Goal: Task Accomplishment & Management: Use online tool/utility

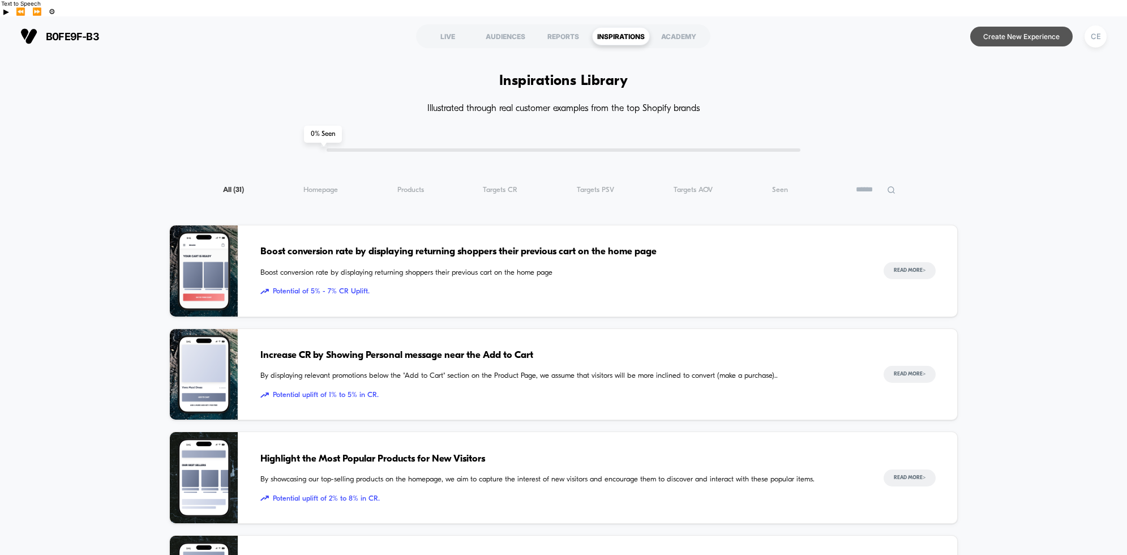
click at [992, 27] on button "Create New Experience" at bounding box center [1021, 37] width 102 height 20
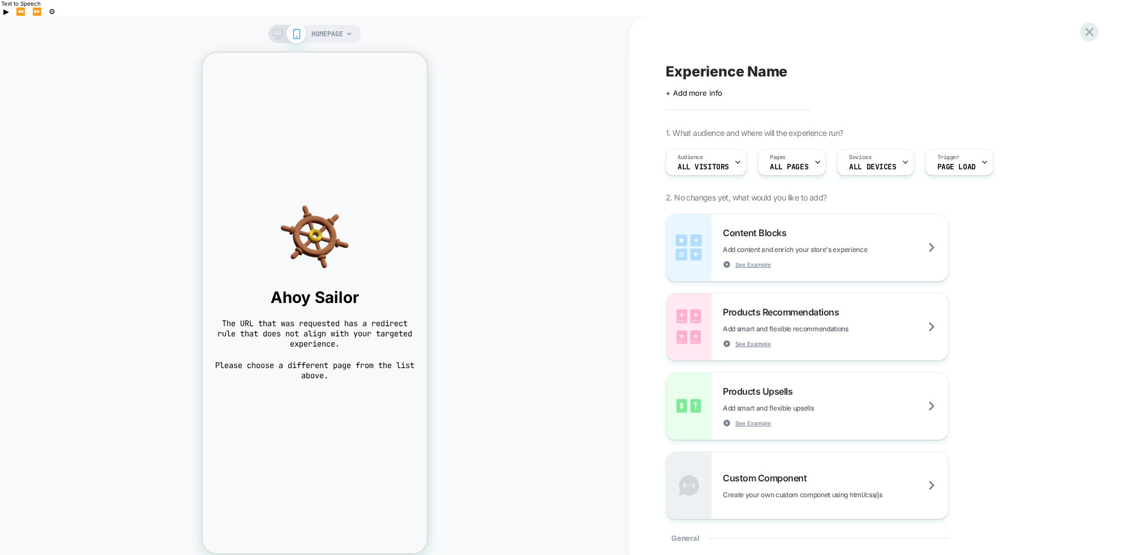
click at [709, 63] on span "Experience Name" at bounding box center [727, 71] width 122 height 17
type textarea "*"
type textarea "**********"
click at [726, 163] on span "All Visitors" at bounding box center [704, 167] width 52 height 8
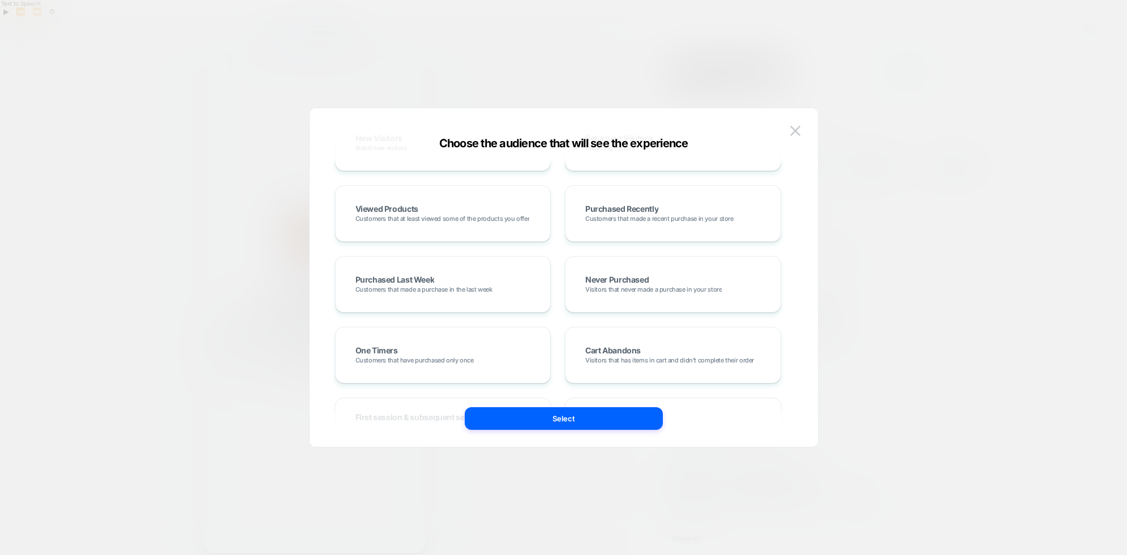
scroll to position [209, 0]
click at [793, 128] on img at bounding box center [795, 131] width 10 height 10
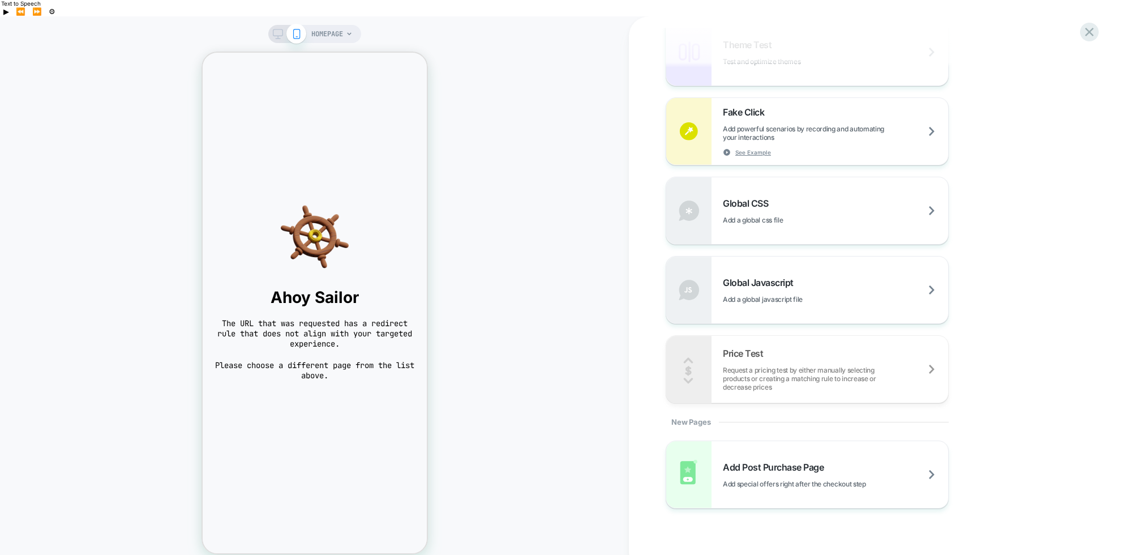
scroll to position [627, 0]
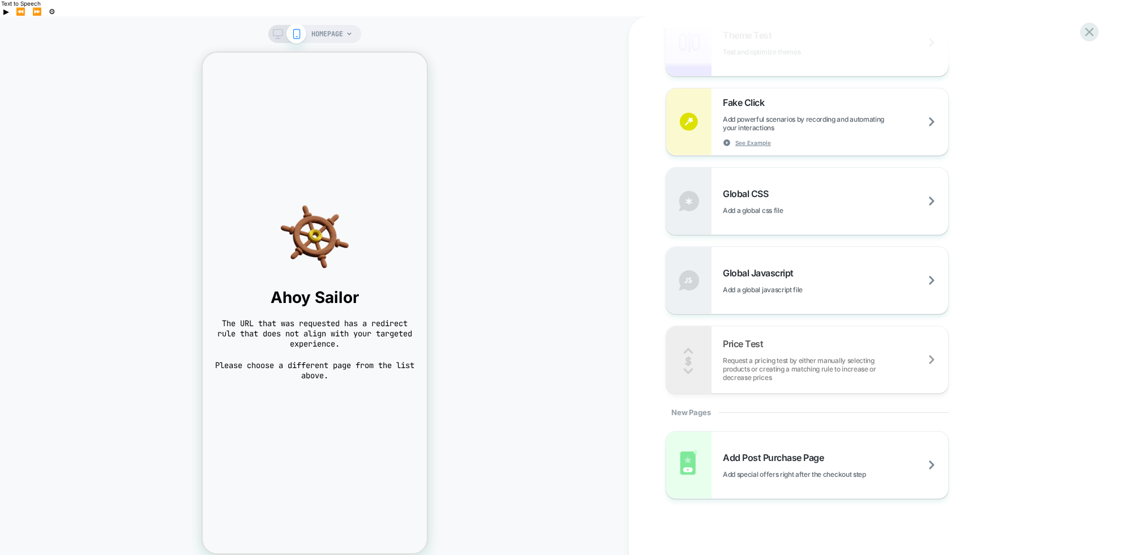
click at [343, 25] on div "HOMEPAGE" at bounding box center [331, 34] width 41 height 18
click at [345, 25] on div "HOMEPAGE" at bounding box center [331, 34] width 41 height 18
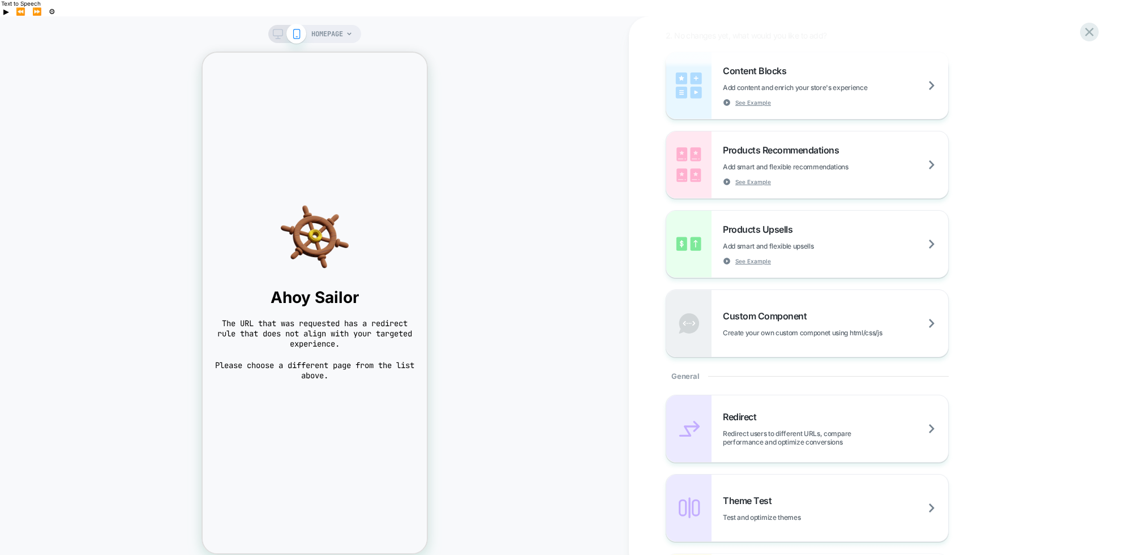
scroll to position [153, 0]
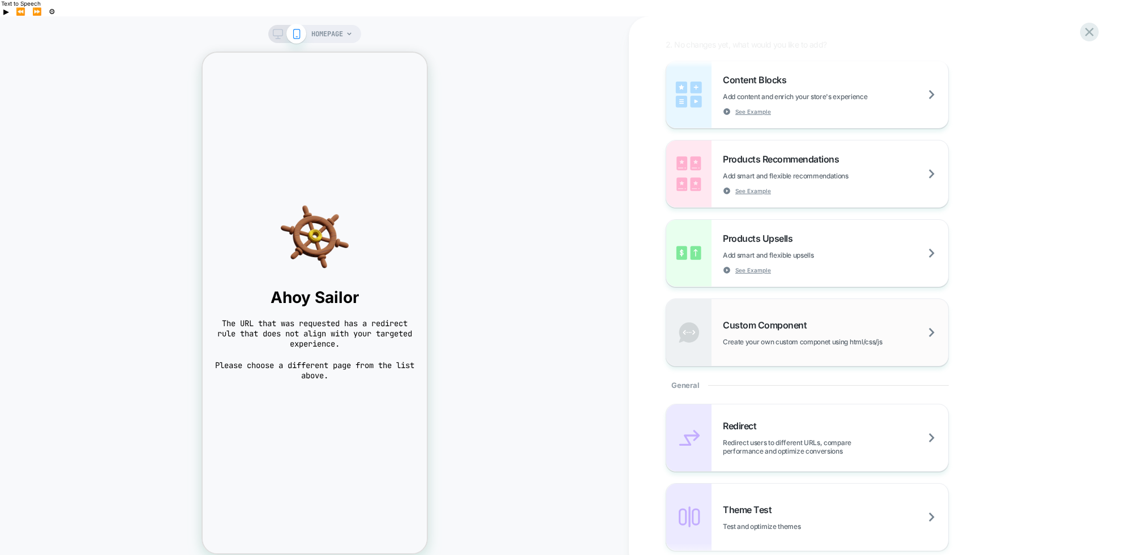
click at [746, 319] on span "Custom Component" at bounding box center [767, 324] width 89 height 11
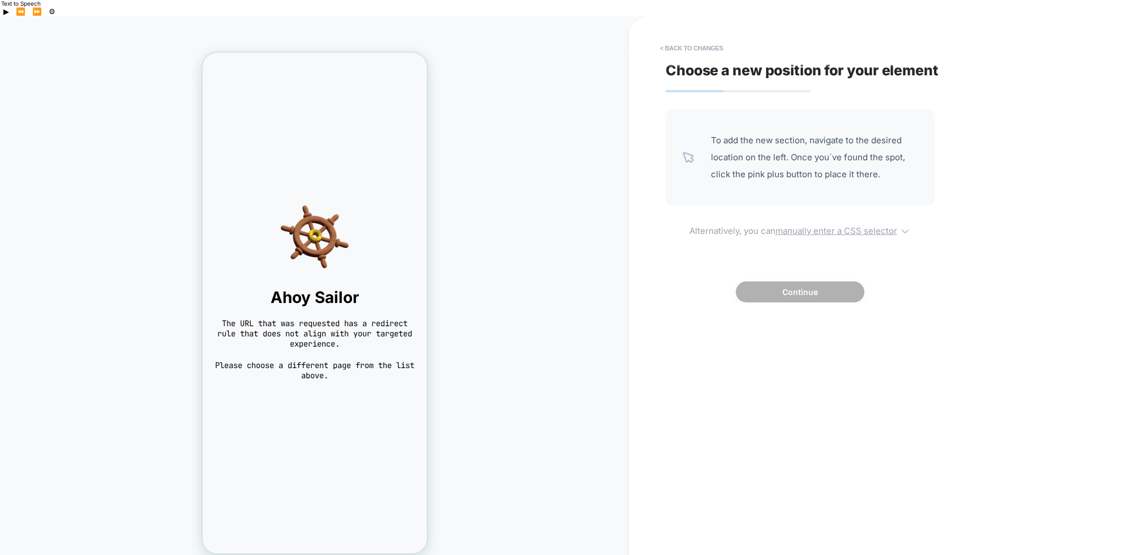
click at [888, 225] on u "manually enter a CSS selector" at bounding box center [837, 230] width 122 height 11
select select "*******"
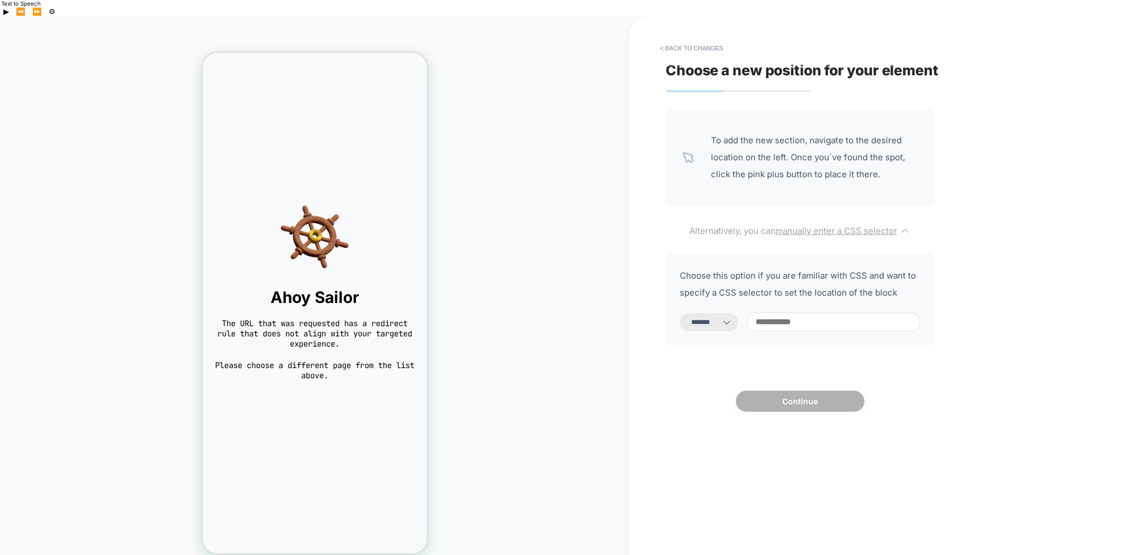
click at [888, 225] on u "manually enter a CSS selector" at bounding box center [837, 230] width 122 height 11
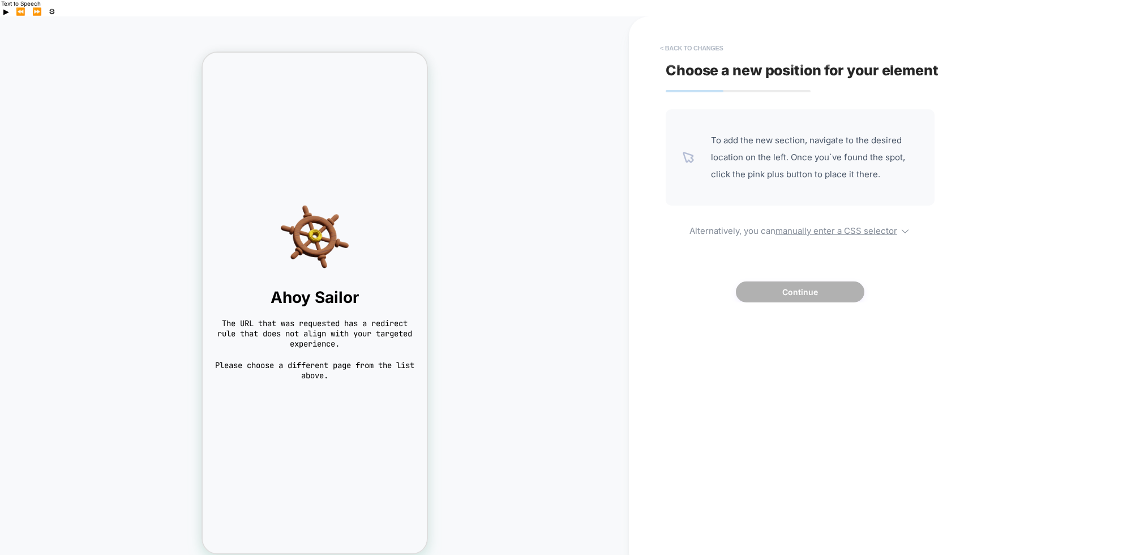
click at [683, 39] on button "< Back to changes" at bounding box center [691, 48] width 75 height 18
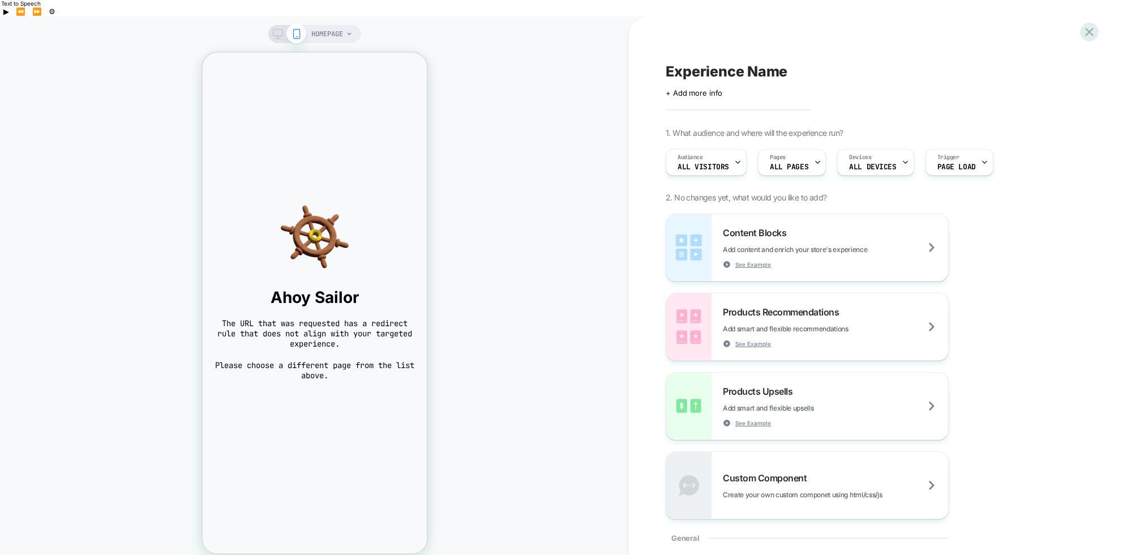
click at [339, 25] on span "HOMEPAGE" at bounding box center [327, 34] width 32 height 18
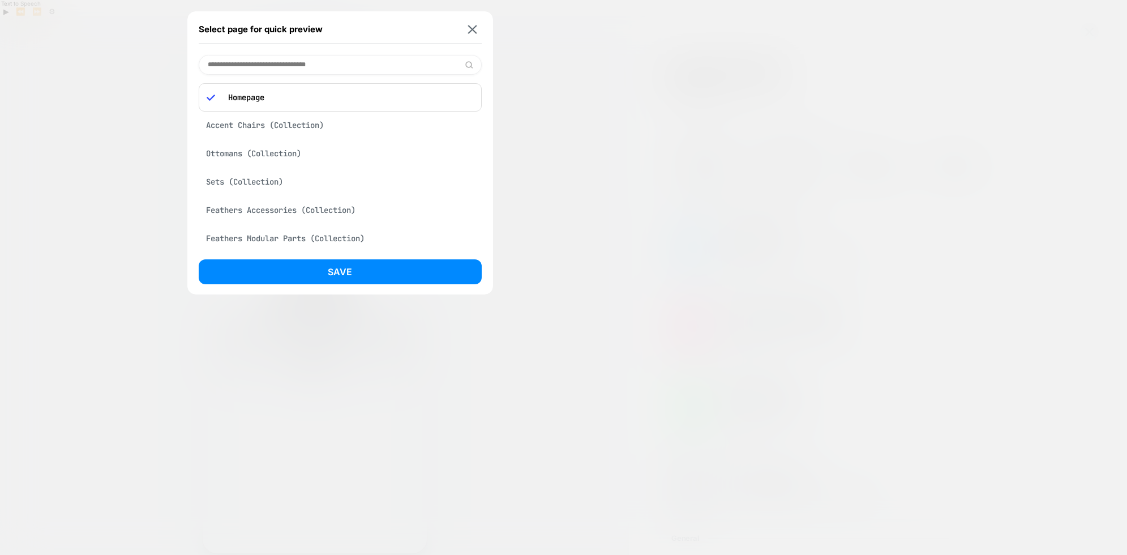
click at [224, 64] on input at bounding box center [340, 65] width 283 height 20
paste input "**********"
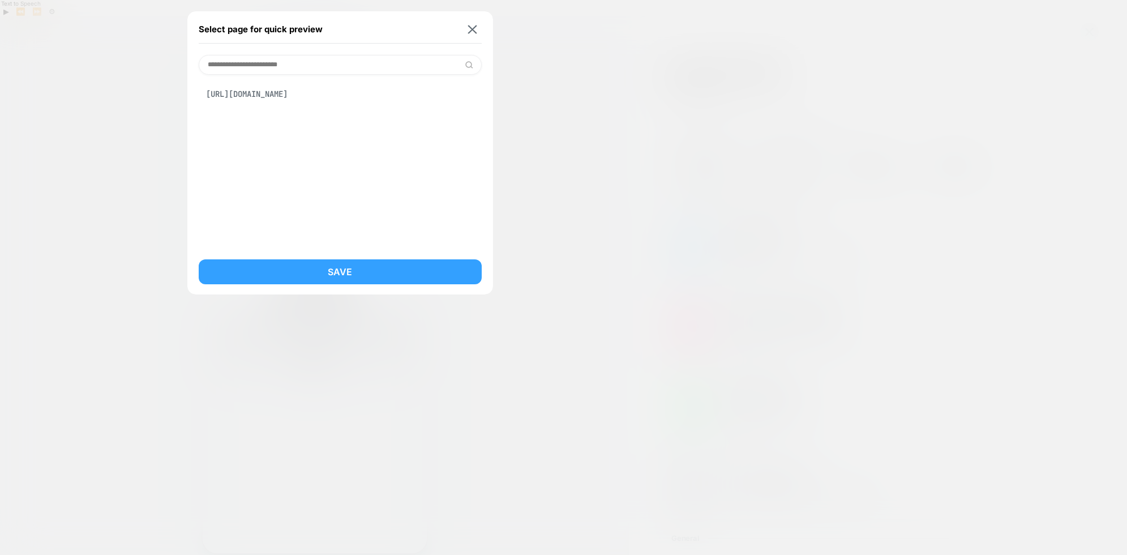
type input "**********"
click at [335, 271] on button "Save" at bounding box center [340, 271] width 283 height 25
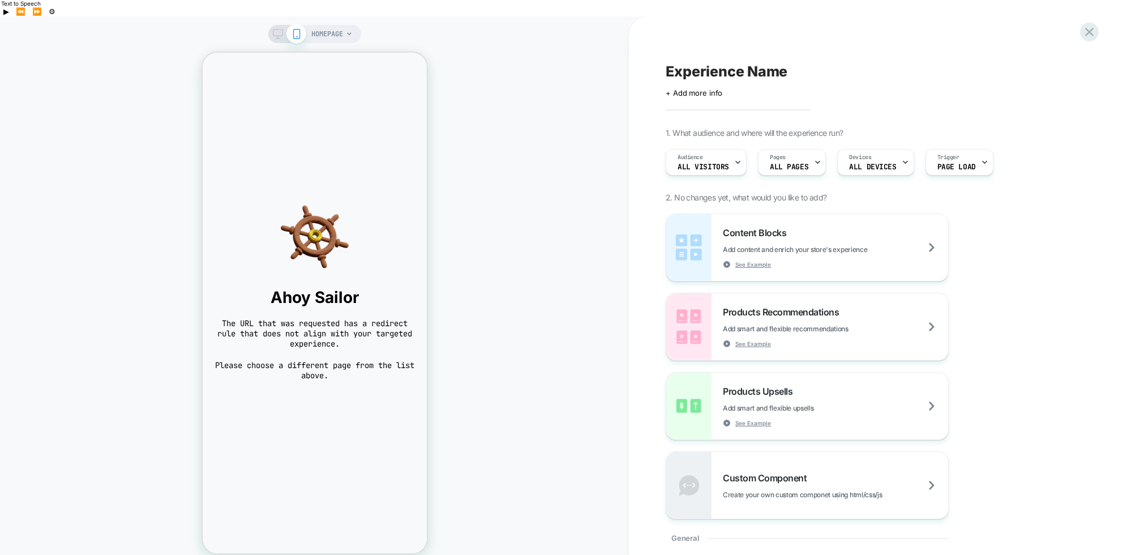
click at [312, 240] on img at bounding box center [314, 237] width 202 height 68
click at [338, 25] on span "HOMEPAGE" at bounding box center [327, 34] width 32 height 18
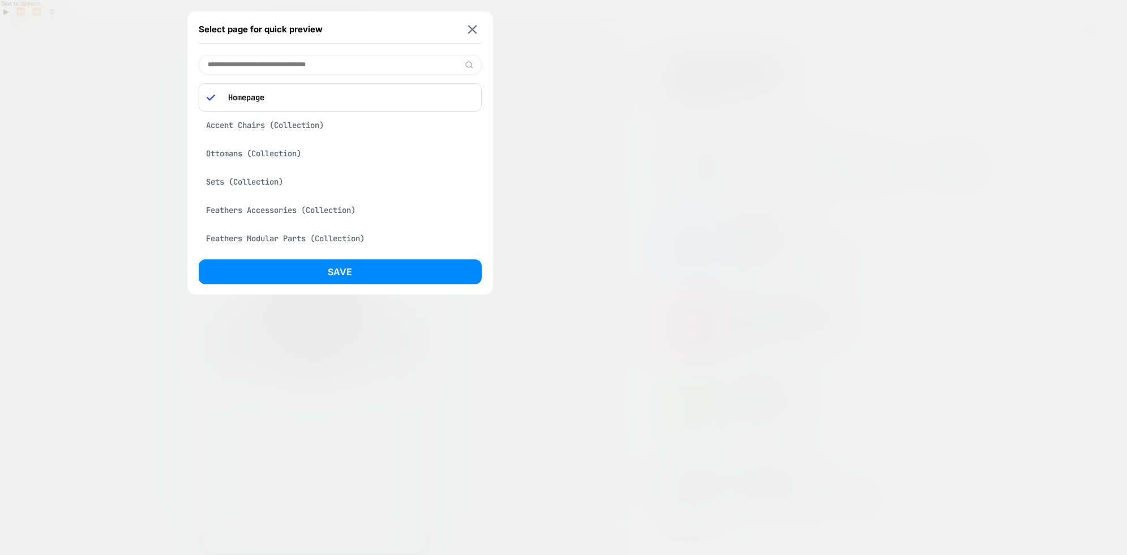
click at [243, 124] on div "Accent Chairs (Collection)" at bounding box center [340, 125] width 283 height 22
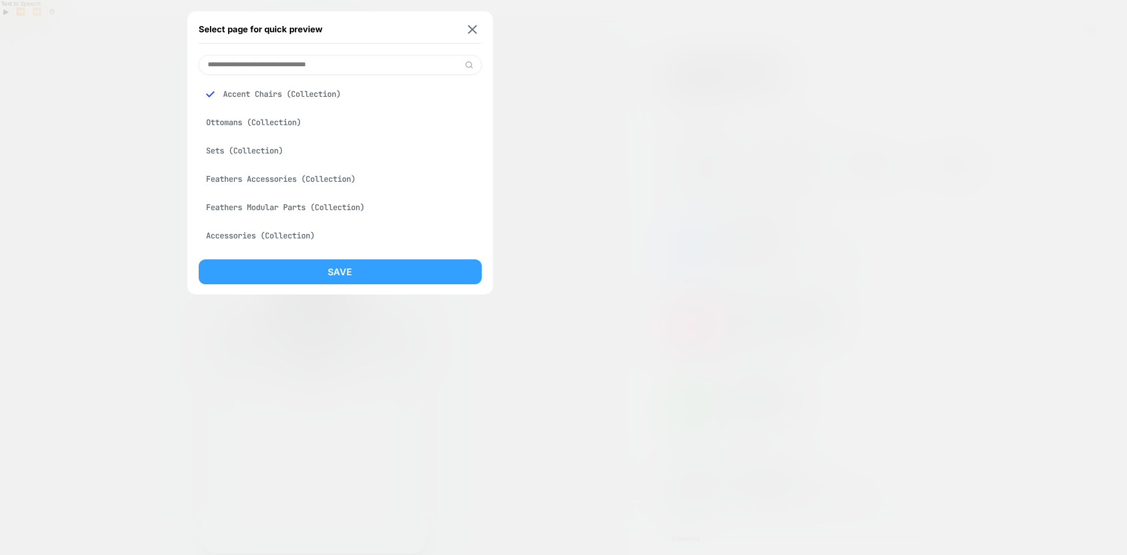
click at [335, 268] on button "Save" at bounding box center [340, 271] width 283 height 25
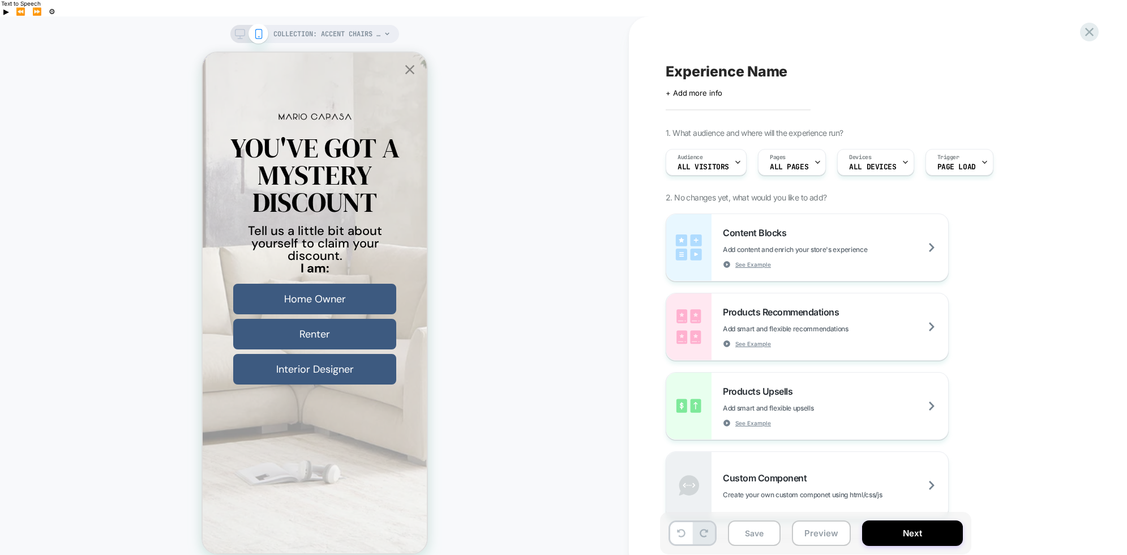
scroll to position [0, 0]
click at [814, 159] on icon at bounding box center [817, 162] width 7 height 7
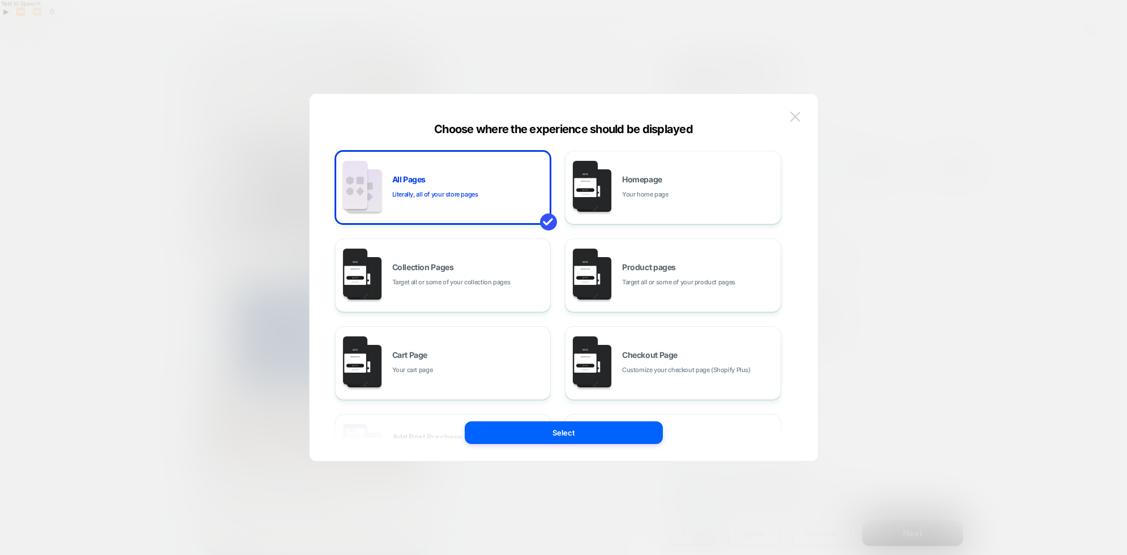
click at [796, 117] on img at bounding box center [795, 117] width 10 height 10
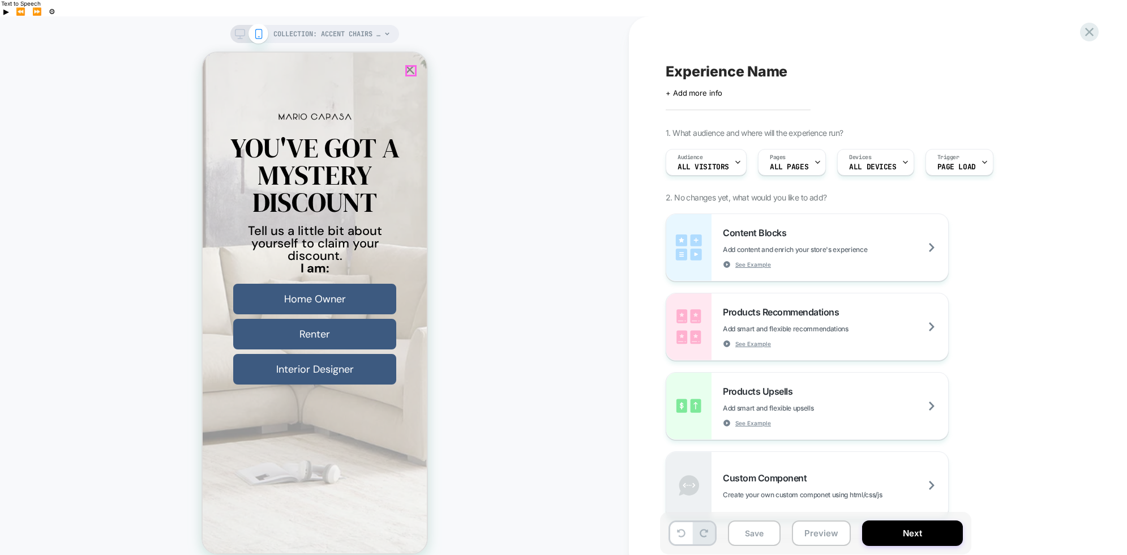
click at [412, 71] on icon "Close popup" at bounding box center [409, 69] width 9 height 9
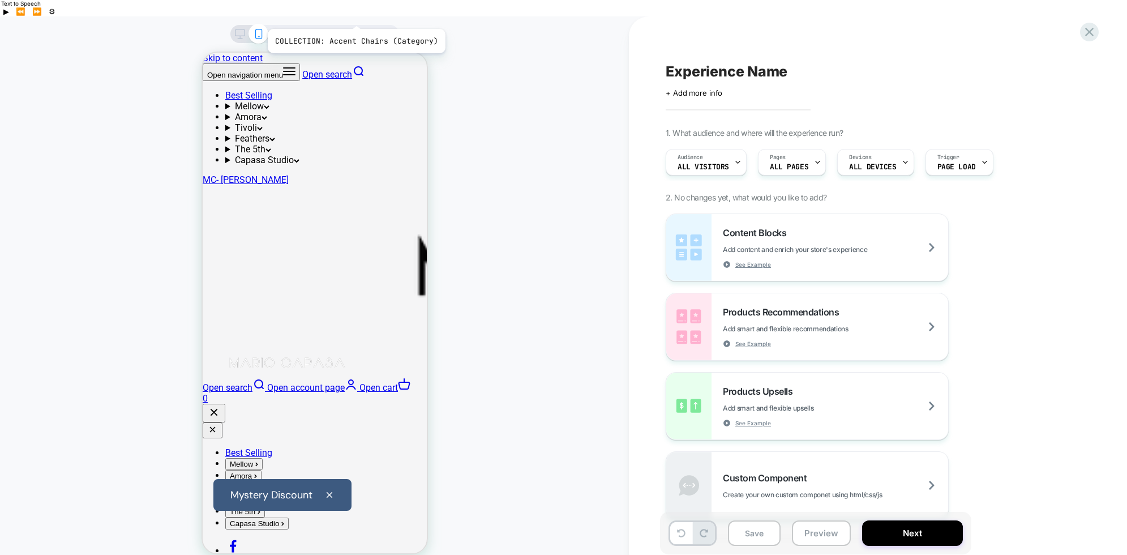
click at [354, 25] on span "COLLECTION: Accent Chairs (Category)" at bounding box center [327, 34] width 108 height 18
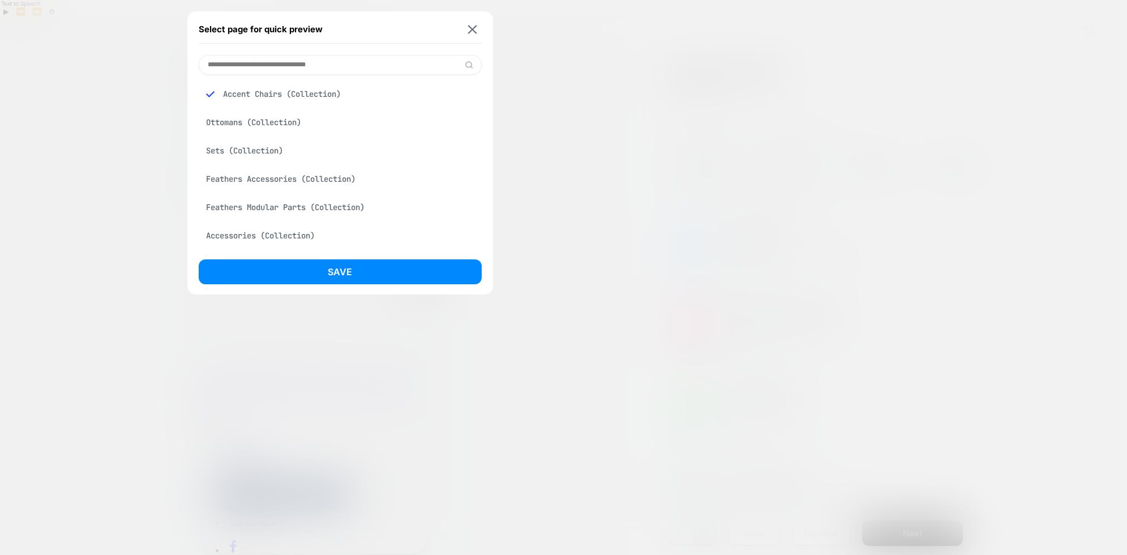
click at [274, 64] on input at bounding box center [340, 65] width 283 height 20
paste input "**********"
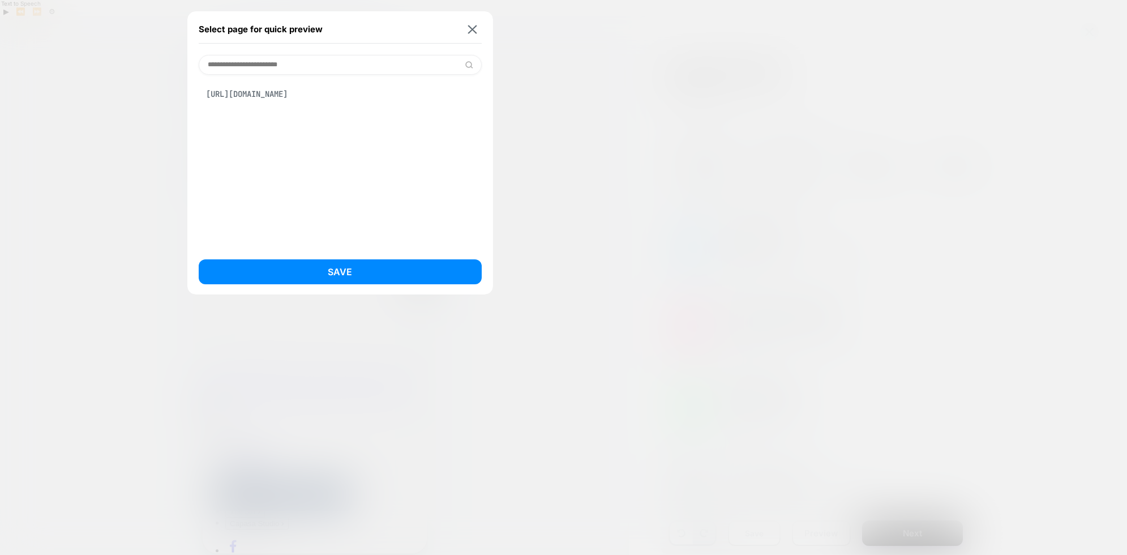
type input "**********"
click at [468, 65] on img at bounding box center [469, 65] width 8 height 8
click at [421, 65] on input "**********" at bounding box center [340, 65] width 283 height 20
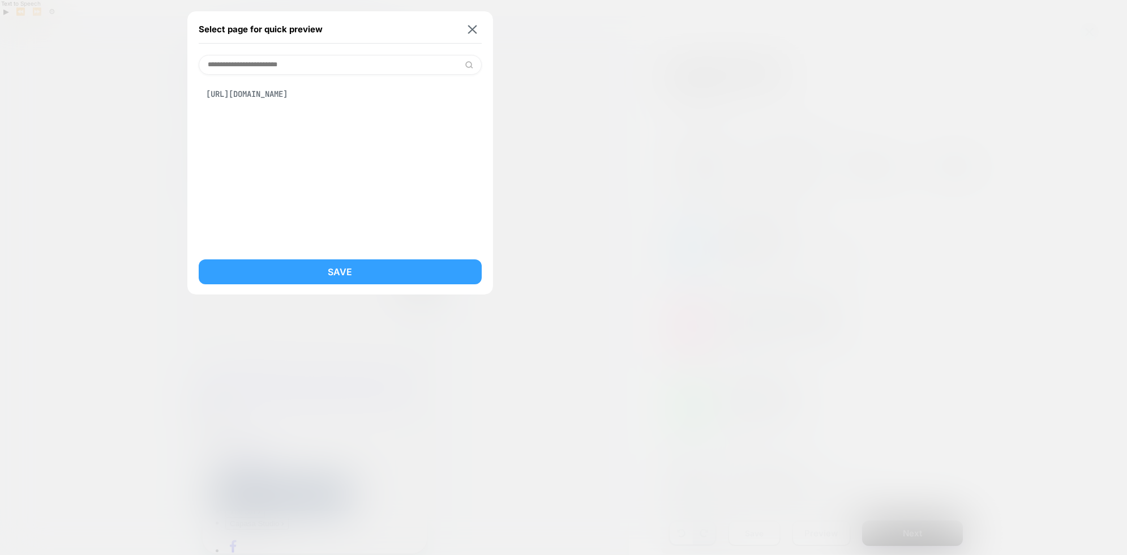
drag, startPoint x: 335, startPoint y: 268, endPoint x: 132, endPoint y: 233, distance: 205.8
click at [335, 268] on button "Save" at bounding box center [340, 271] width 283 height 25
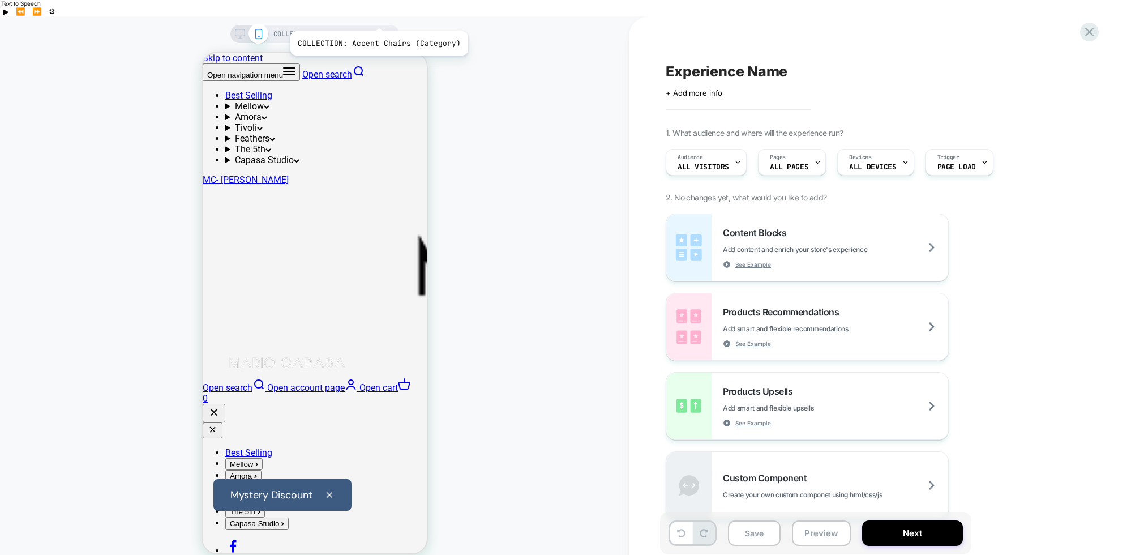
click at [377, 25] on span "COLLECTION: Accent Chairs (Category)" at bounding box center [327, 34] width 108 height 18
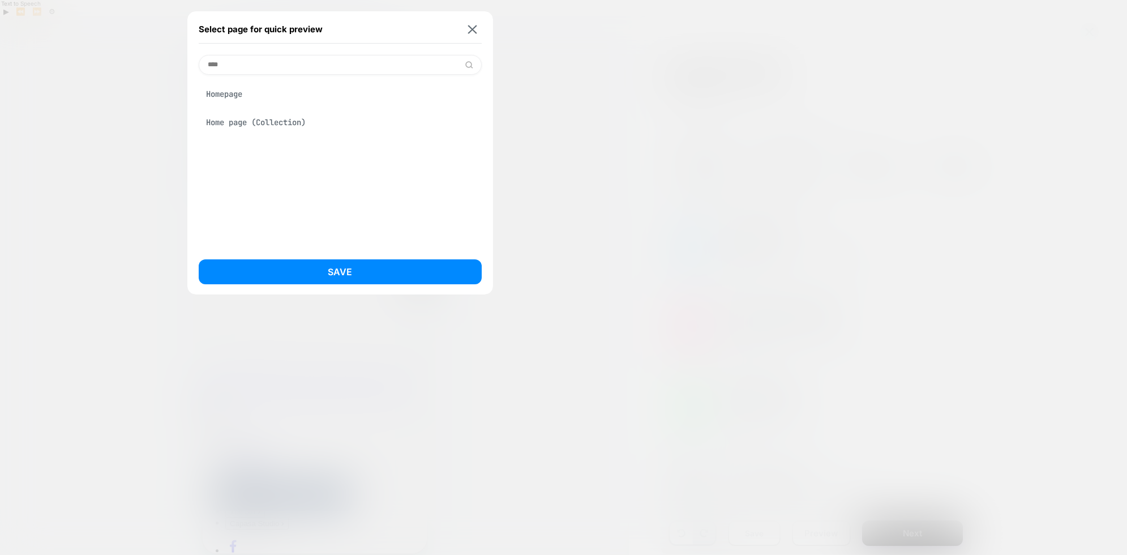
type input "****"
click at [243, 124] on div "Home page (Collection)" at bounding box center [340, 123] width 283 height 22
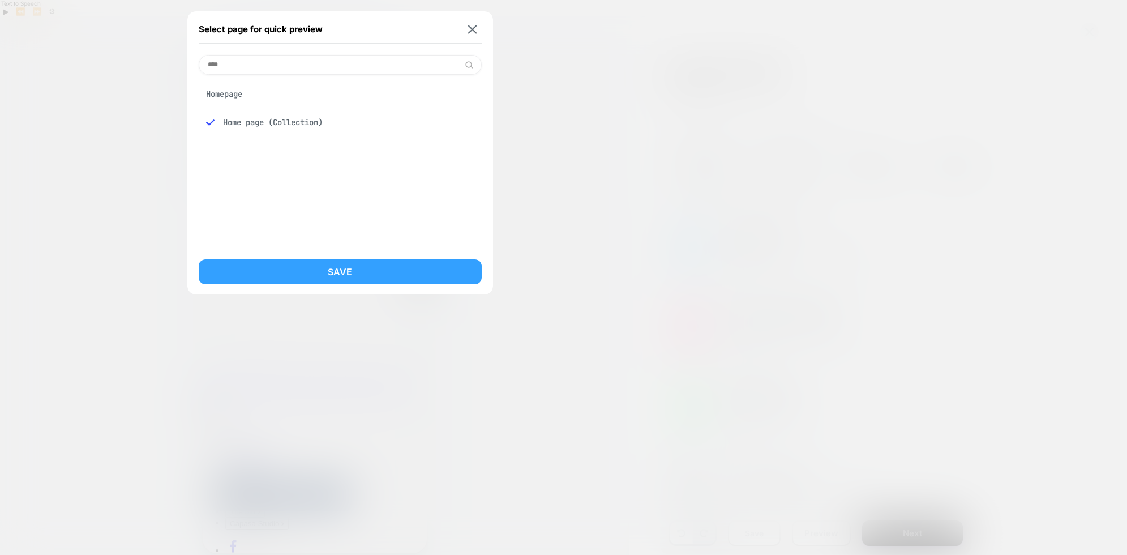
click at [346, 273] on button "Save" at bounding box center [340, 271] width 283 height 25
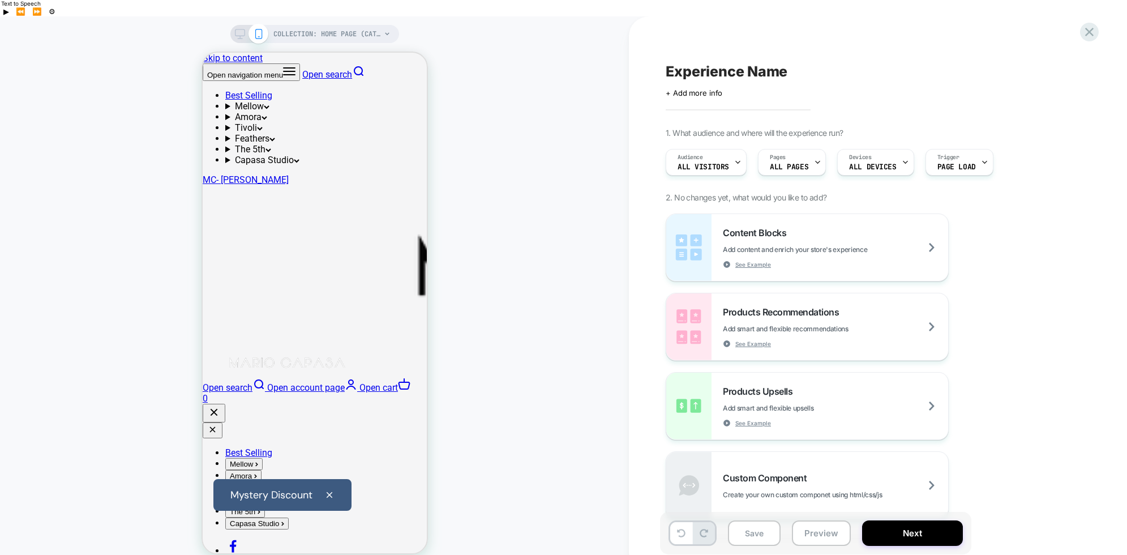
click at [386, 31] on icon at bounding box center [387, 34] width 7 height 7
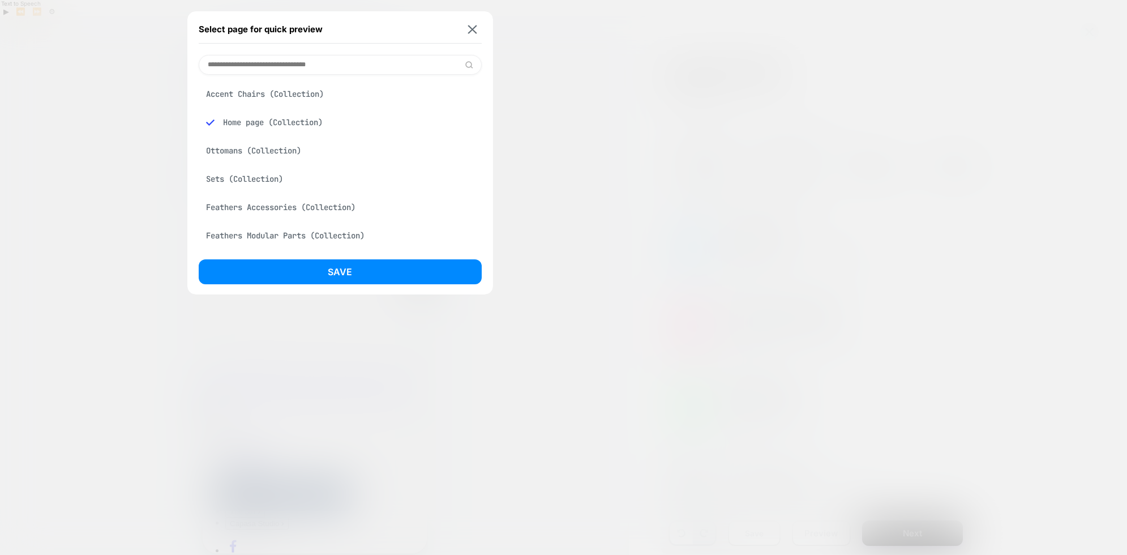
click at [328, 63] on input at bounding box center [340, 65] width 283 height 20
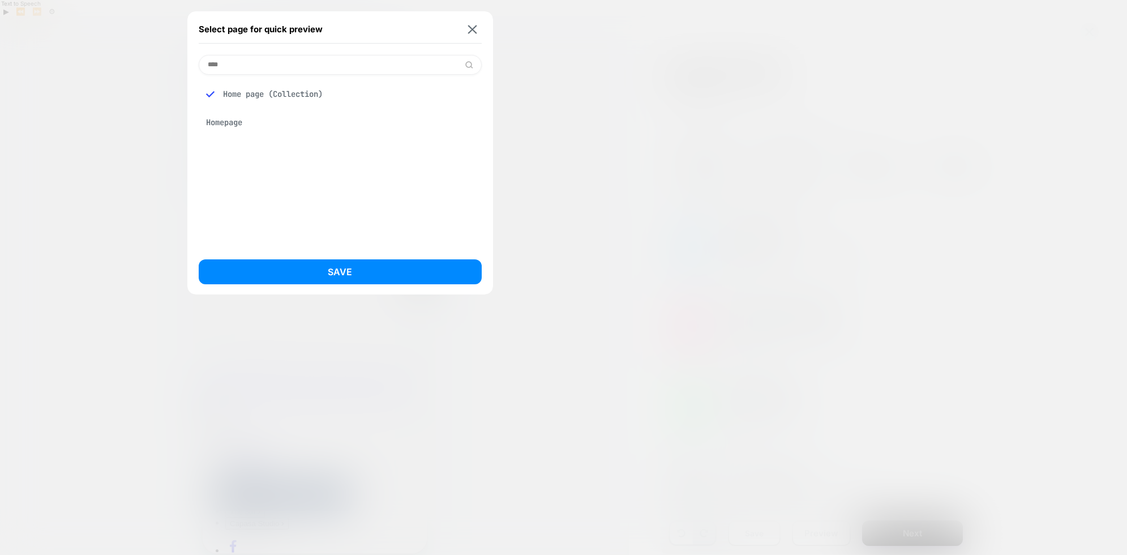
type input "****"
click at [216, 123] on div "Homepage" at bounding box center [340, 123] width 283 height 22
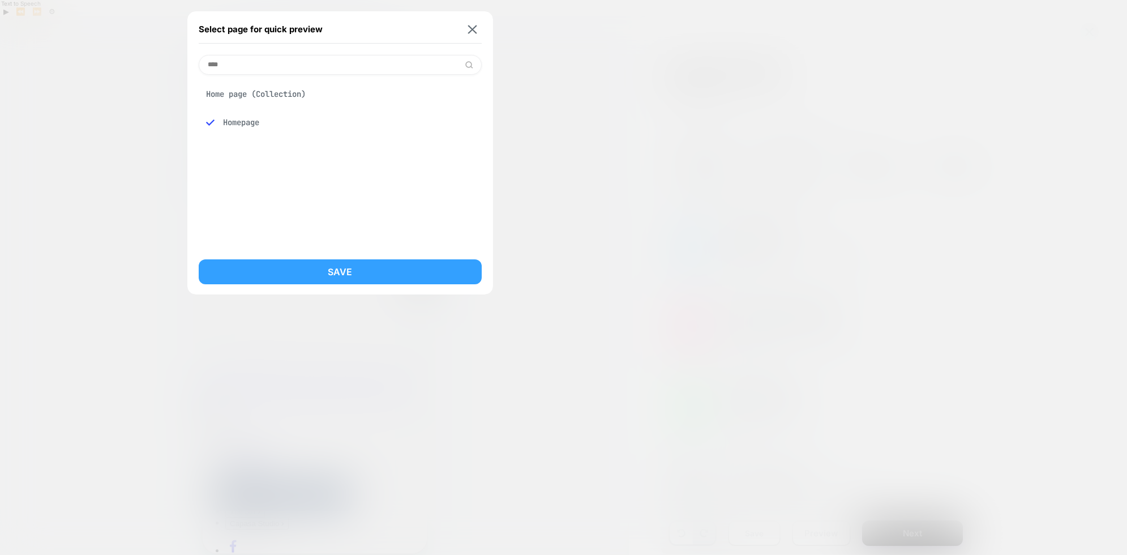
click at [338, 271] on button "Save" at bounding box center [340, 271] width 283 height 25
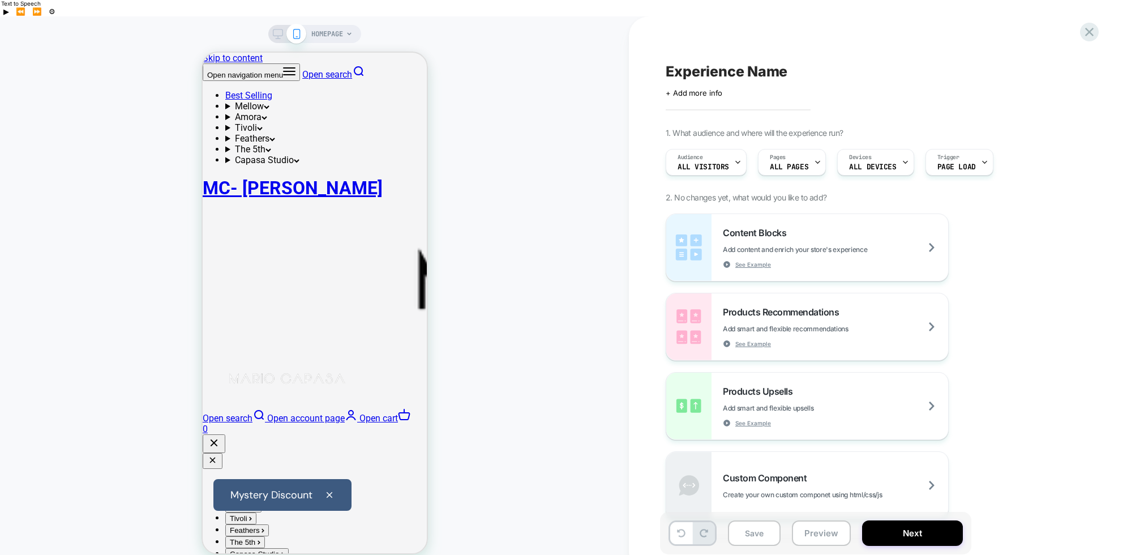
click at [343, 25] on div "HOMEPAGE" at bounding box center [331, 34] width 41 height 18
click at [348, 31] on icon at bounding box center [349, 34] width 7 height 7
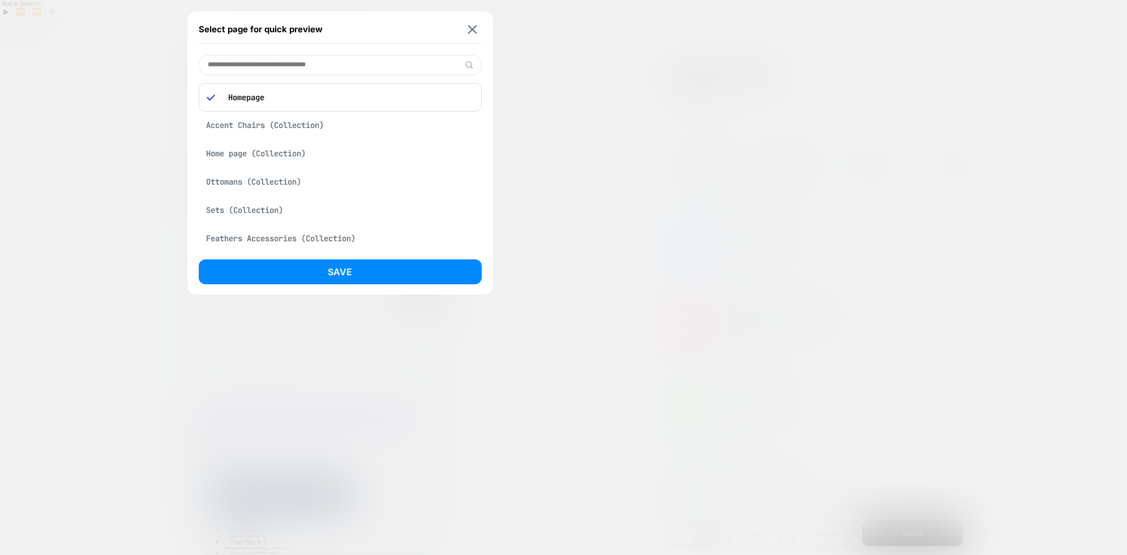
click at [223, 184] on div "Ottomans (Collection)" at bounding box center [340, 182] width 283 height 22
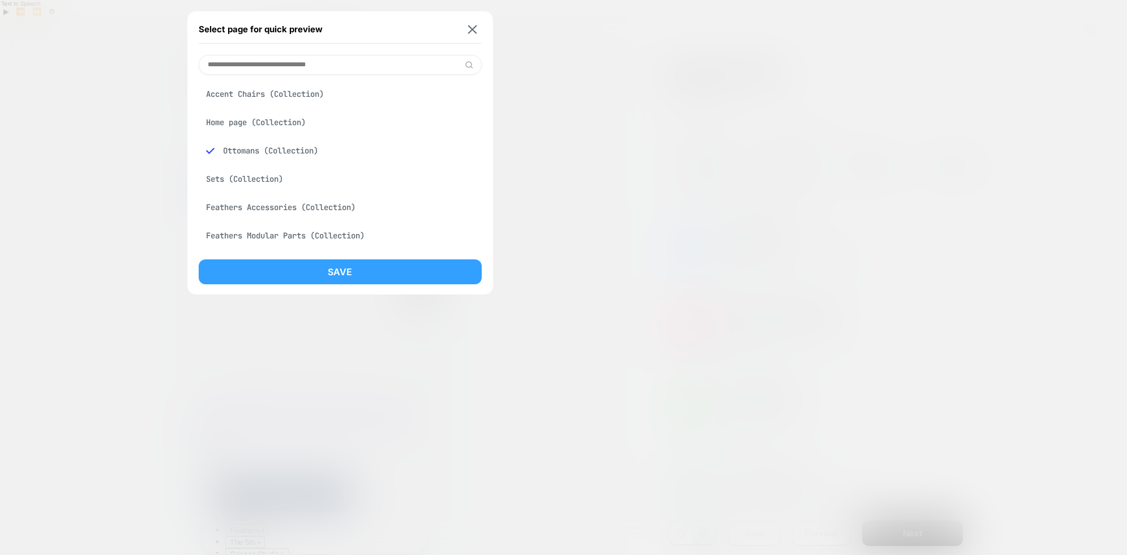
click at [319, 272] on button "Save" at bounding box center [340, 271] width 283 height 25
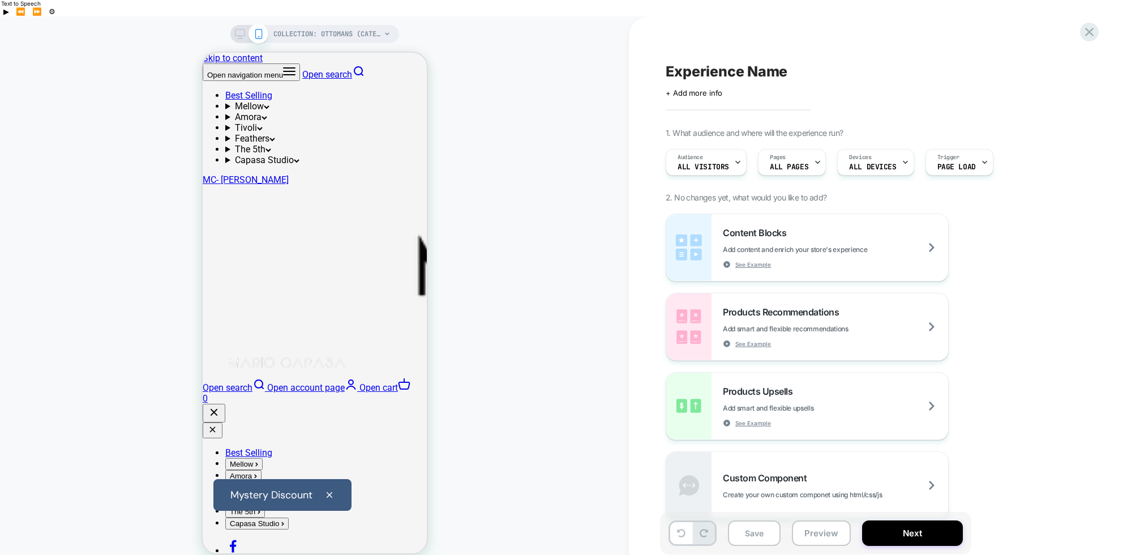
scroll to position [2, 0]
click at [1086, 32] on icon at bounding box center [1089, 31] width 15 height 15
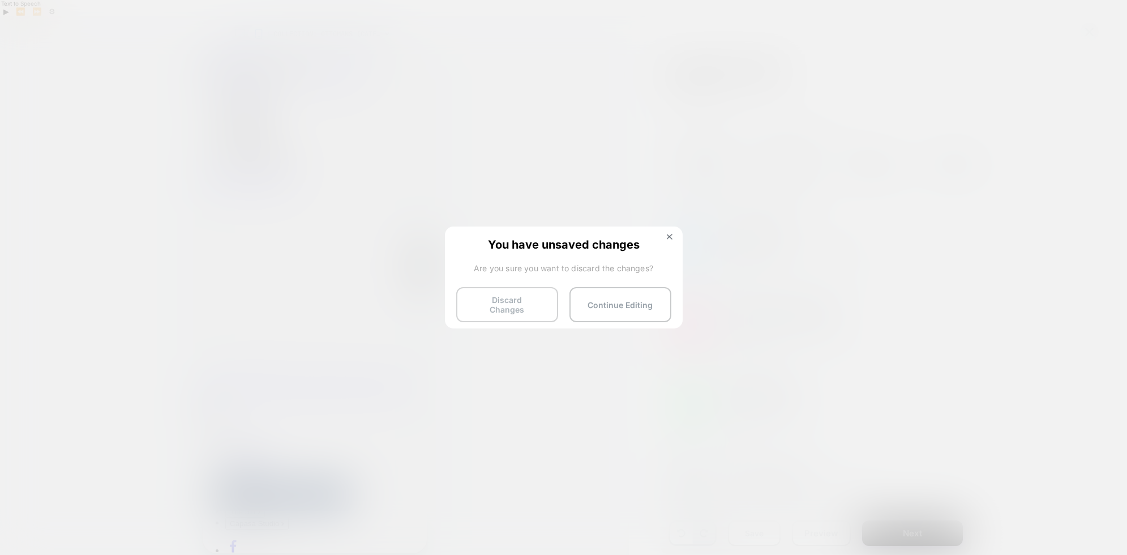
click at [510, 306] on button "Discard Changes" at bounding box center [507, 304] width 102 height 35
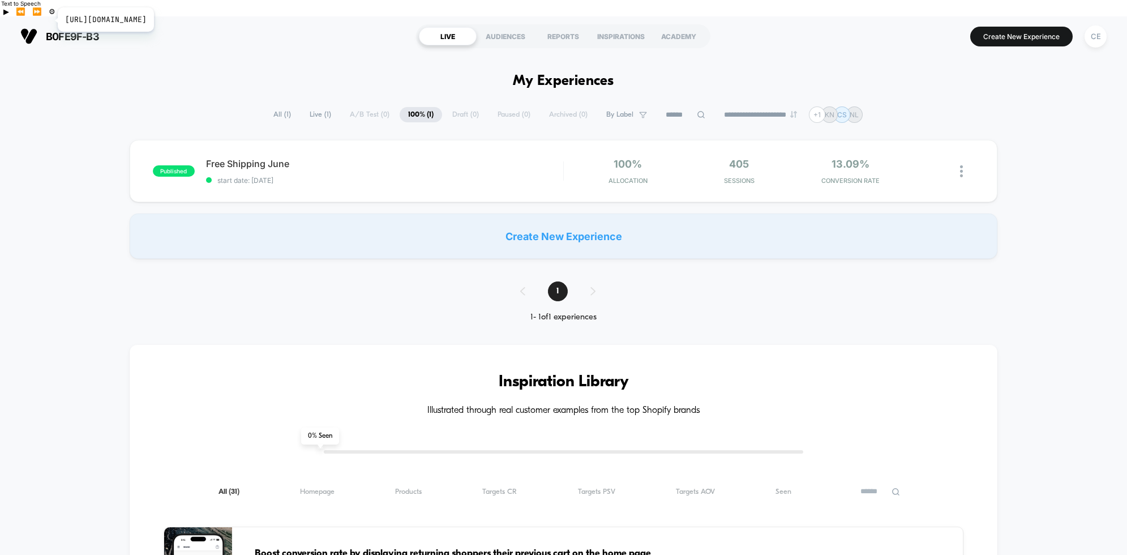
click at [50, 31] on span "b0fe9f-b3" at bounding box center [72, 37] width 53 height 12
drag, startPoint x: 48, startPoint y: 20, endPoint x: 93, endPoint y: 23, distance: 45.4
click at [93, 31] on span "b0fe9f-b3" at bounding box center [72, 37] width 53 height 12
click at [104, 22] on section "b0fe9f-b3 [URL][DOMAIN_NAME]" at bounding box center [196, 36] width 359 height 28
click at [963, 158] on div at bounding box center [967, 171] width 14 height 27
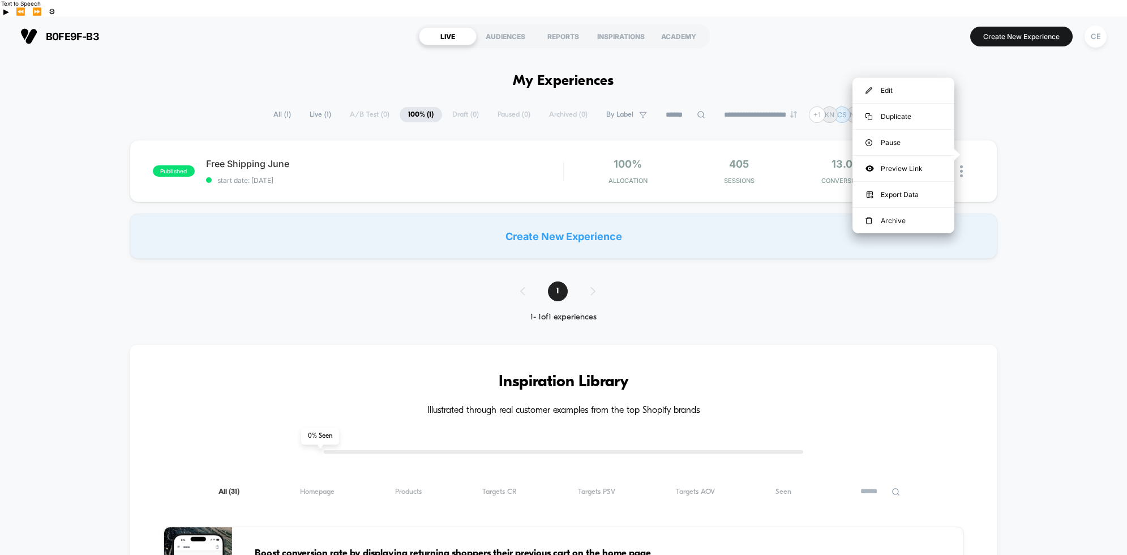
click at [1038, 140] on div "published Free Shipping June start date: [DATE] 100% Allocation 405 Sessions 13…" at bounding box center [563, 199] width 1127 height 119
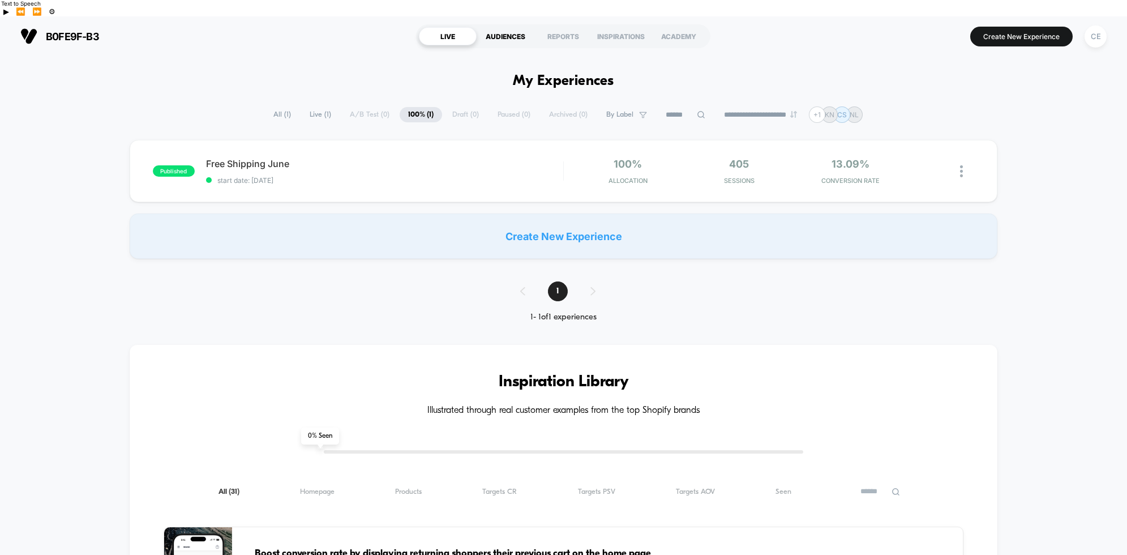
click at [504, 27] on div "AUDIENCES" at bounding box center [506, 36] width 58 height 18
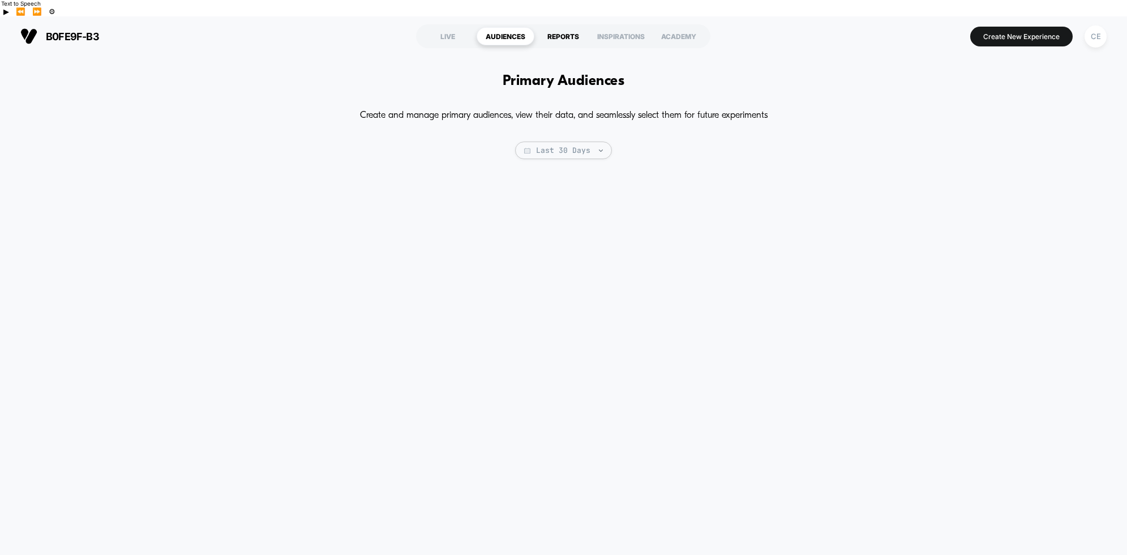
click at [555, 27] on div "REPORTS" at bounding box center [563, 36] width 58 height 18
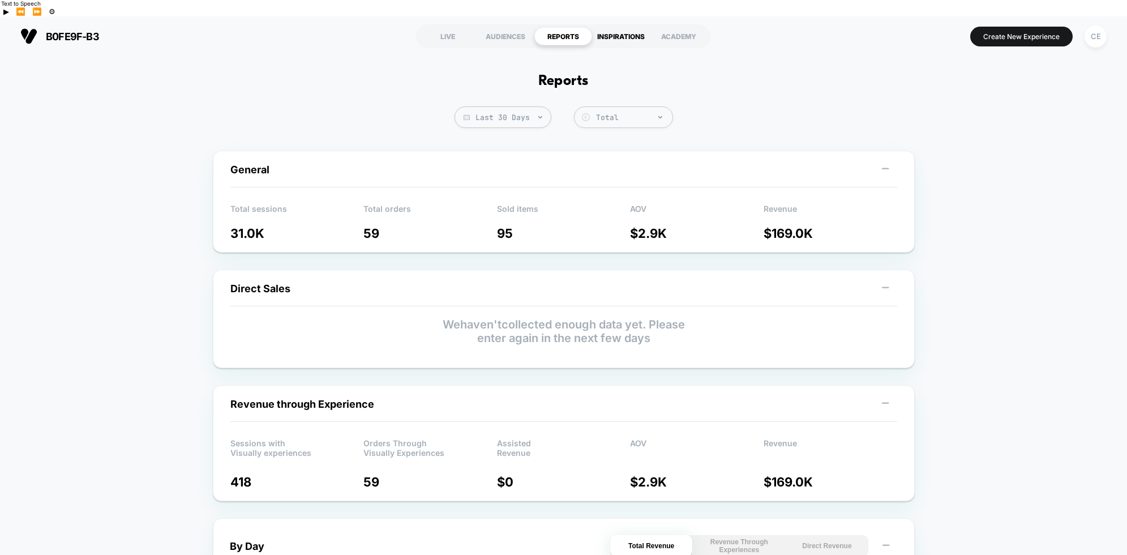
click at [617, 27] on div "INSPIRATIONS" at bounding box center [621, 36] width 58 height 18
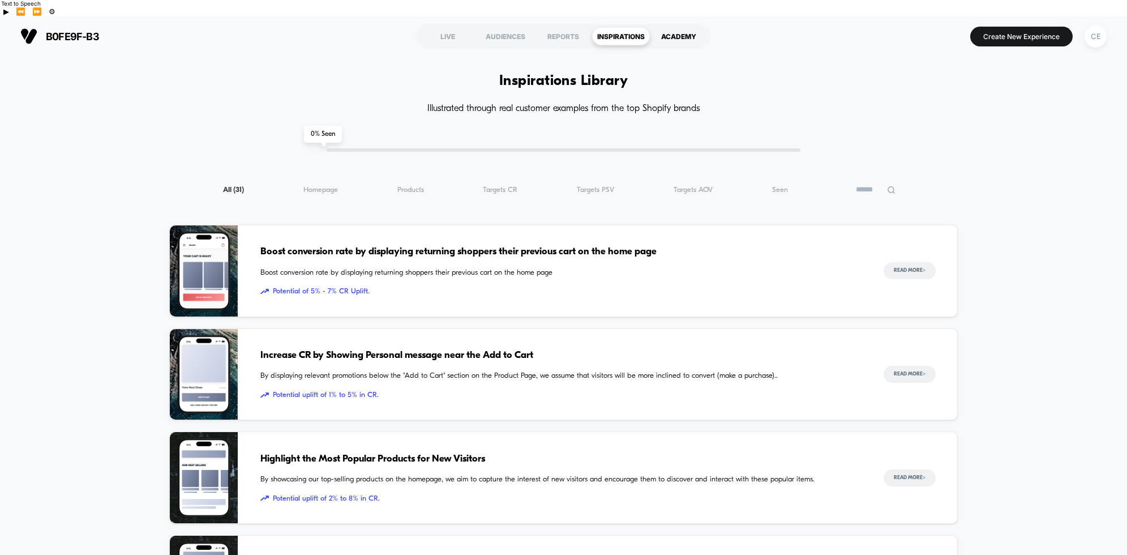
click at [684, 27] on div "ACADEMY" at bounding box center [679, 36] width 58 height 18
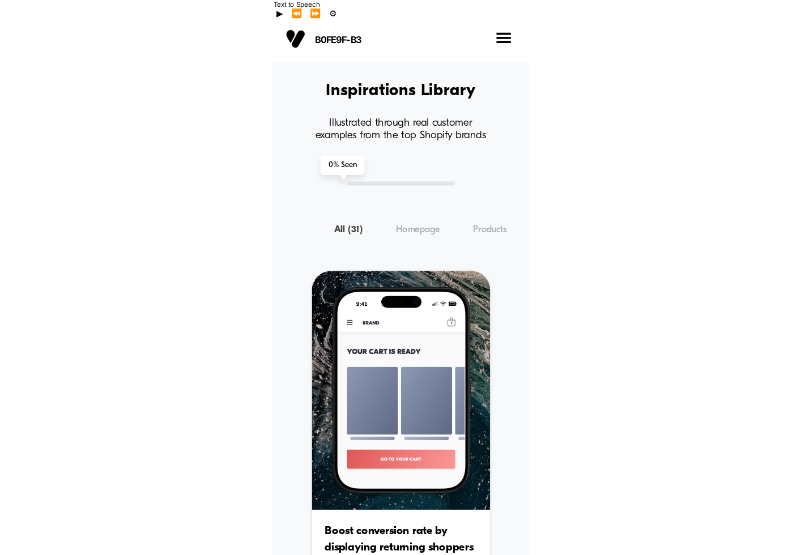
scroll to position [2, 0]
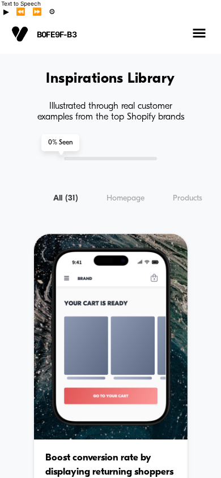
click at [48, 29] on span "b0fe9f-b3" at bounding box center [93, 34] width 113 height 10
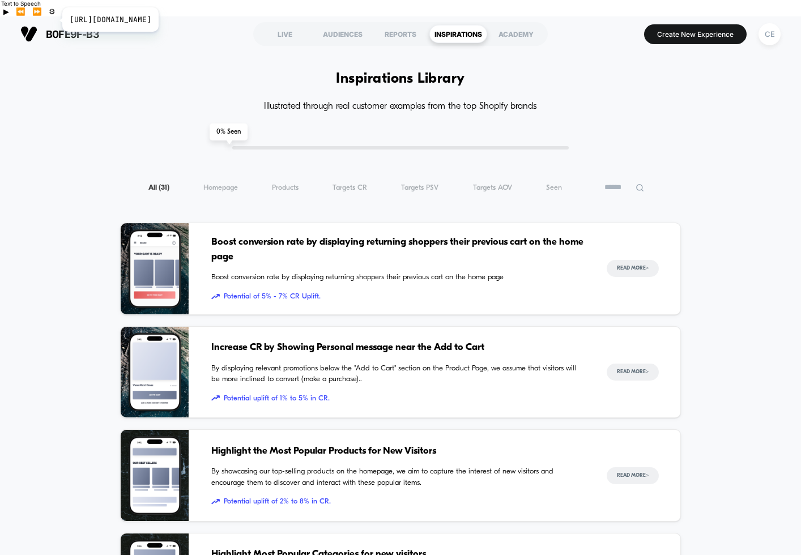
click at [55, 28] on span "b0fe9f-b3" at bounding box center [72, 34] width 53 height 12
